Goal: Check status: Check status

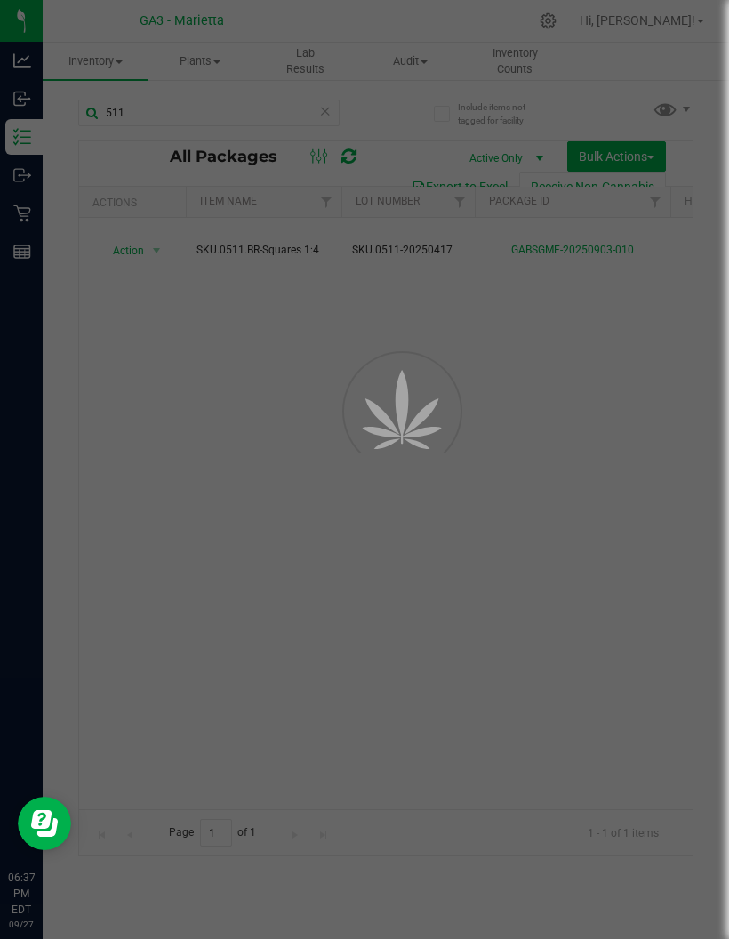
scroll to position [0, 427]
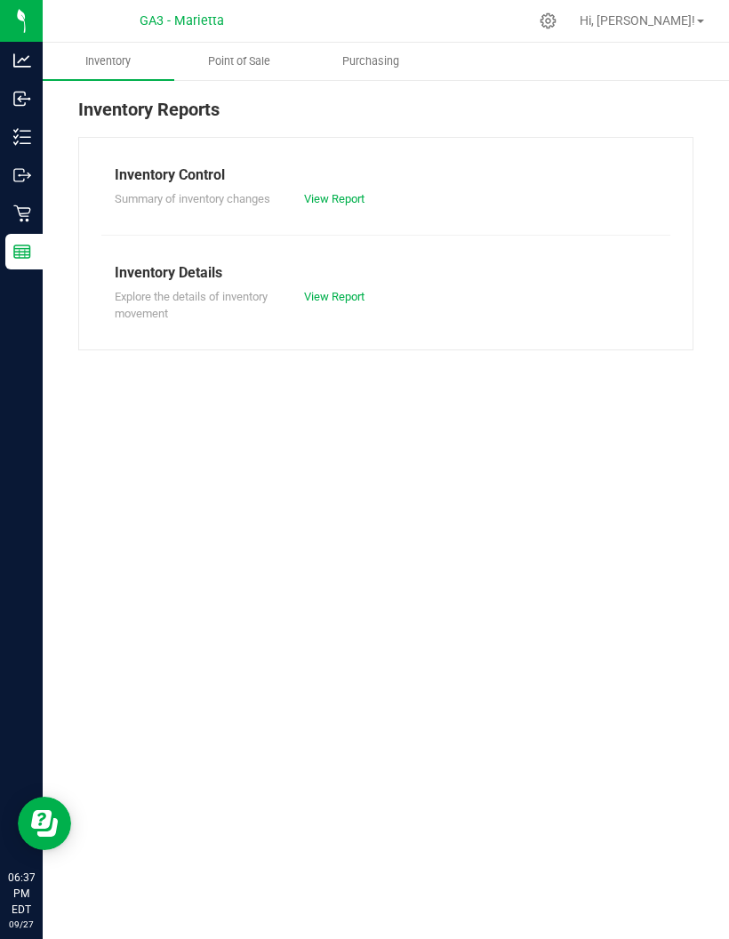
click at [284, 76] on uib-tab-heading "Point of Sale" at bounding box center [240, 62] width 130 height 36
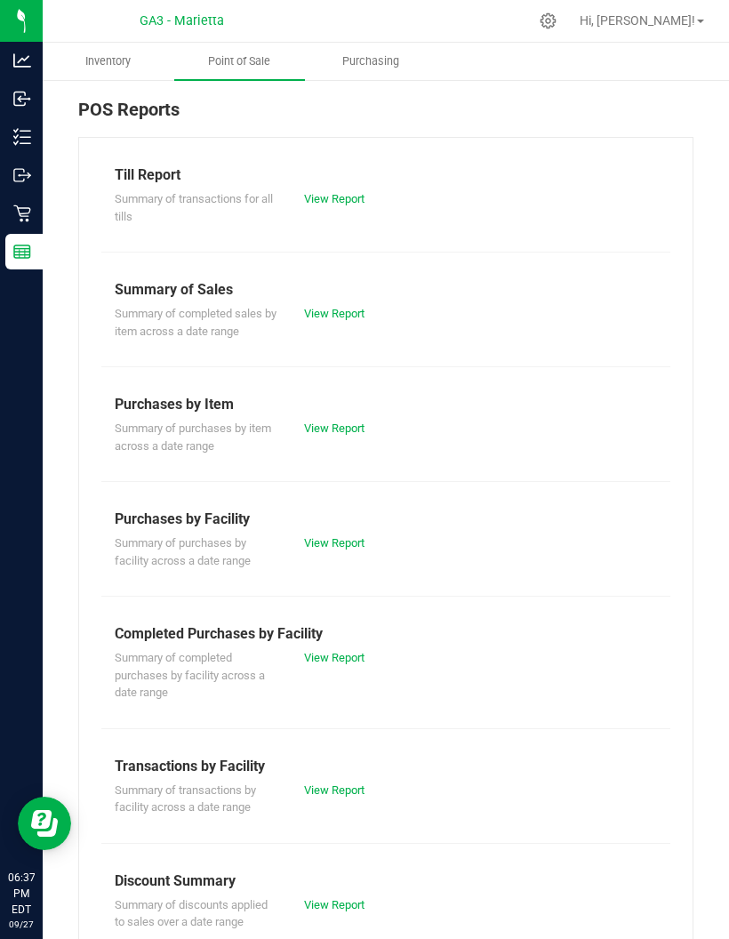
click at [331, 203] on link "View Report" at bounding box center [334, 198] width 60 height 13
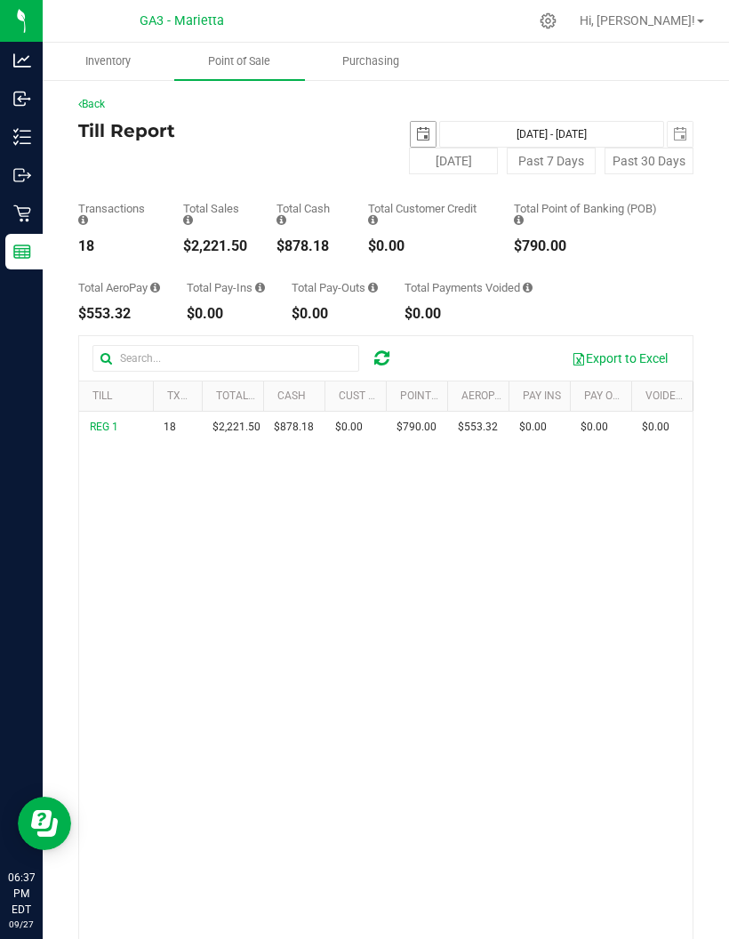
click at [418, 126] on span "select" at bounding box center [423, 134] width 25 height 25
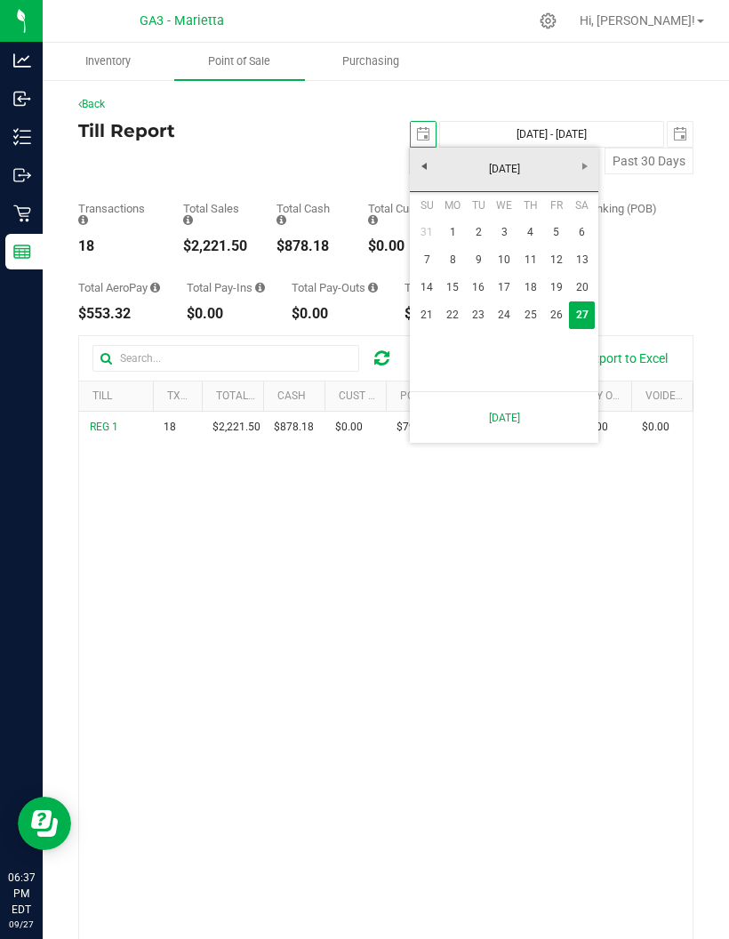
click at [545, 315] on link "26" at bounding box center [557, 316] width 26 height 28
type input "[DATE]"
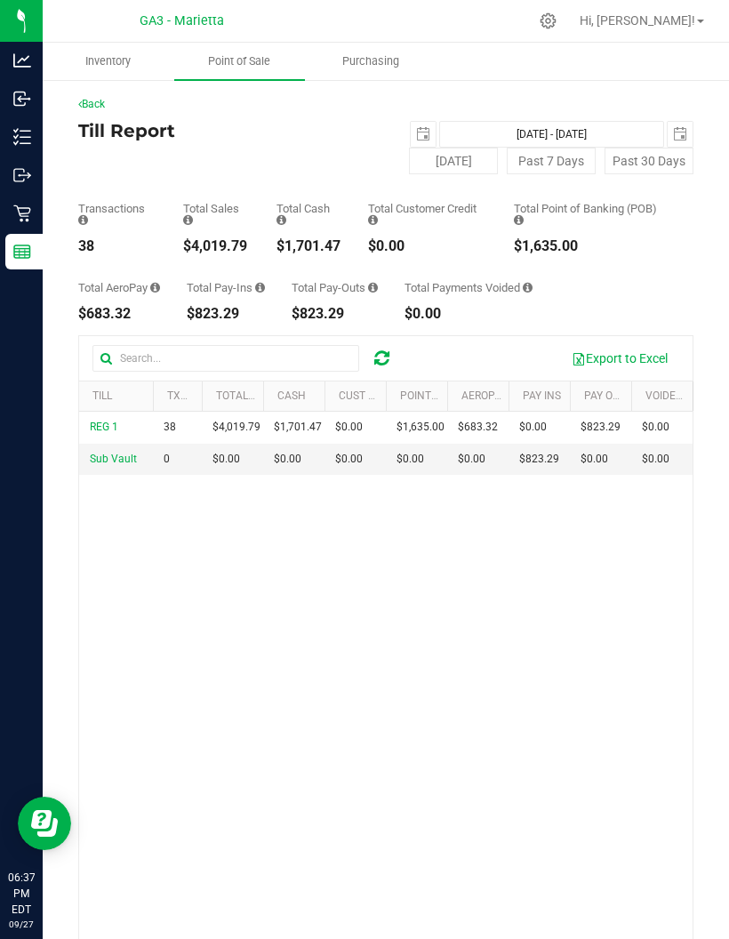
click at [676, 129] on span "select" at bounding box center [680, 134] width 14 height 14
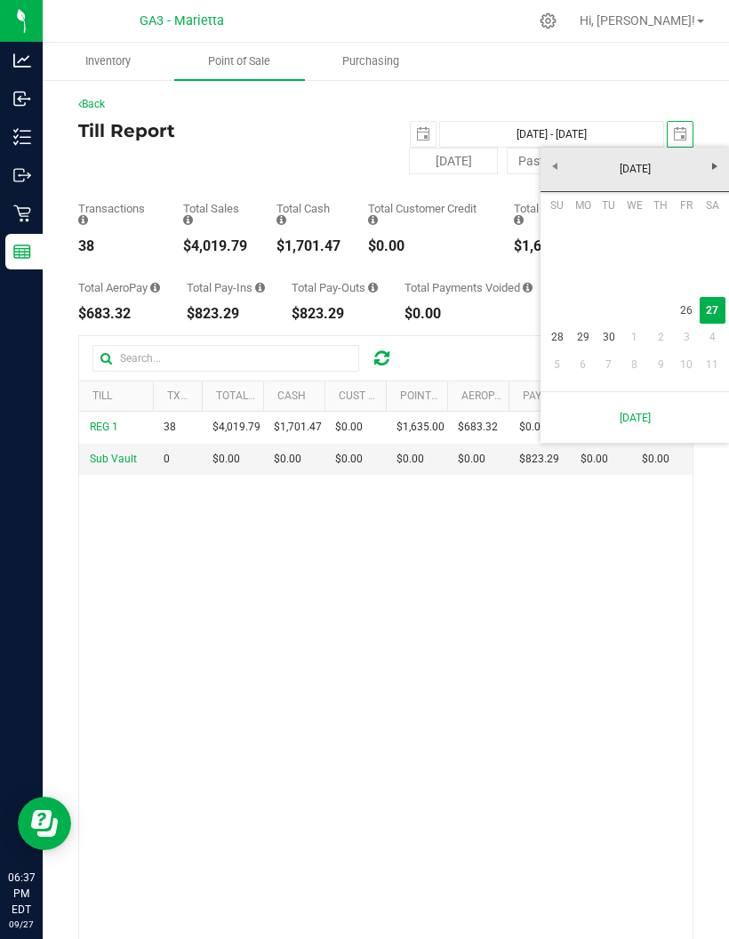
click at [685, 323] on link "26" at bounding box center [687, 311] width 26 height 28
type input "[DATE] - [DATE]"
type input "[DATE]"
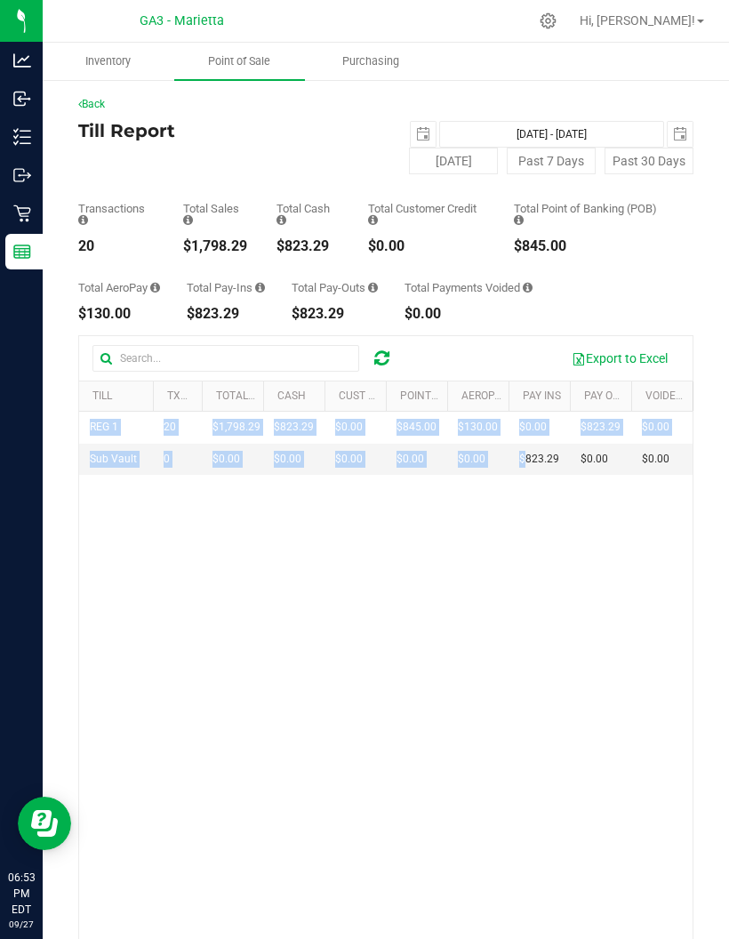
click at [456, 155] on button "[DATE]" at bounding box center [453, 161] width 89 height 27
type input "[DATE] - [DATE]"
